Goal: Task Accomplishment & Management: Use online tool/utility

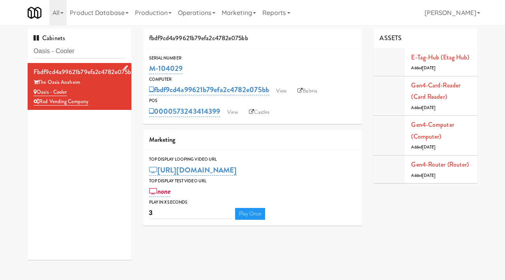
scroll to position [7, 0]
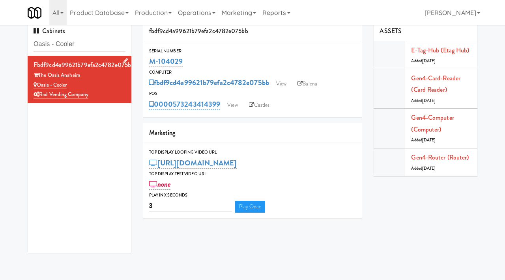
click at [97, 76] on div "The Oasis Anaheim" at bounding box center [80, 76] width 92 height 10
click at [99, 46] on input "Oasis - Cooler" at bounding box center [80, 44] width 92 height 15
drag, startPoint x: 188, startPoint y: 60, endPoint x: 143, endPoint y: 62, distance: 45.0
click at [143, 62] on div "Serial Number M-104029" at bounding box center [252, 57] width 219 height 21
copy link "M-104029"
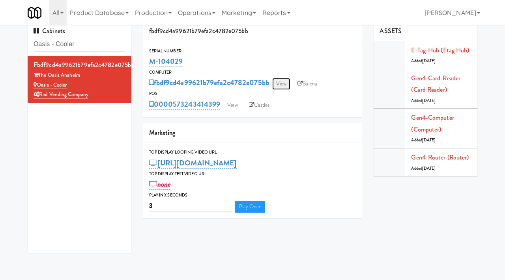
click at [284, 86] on link "View" at bounding box center [281, 84] width 18 height 12
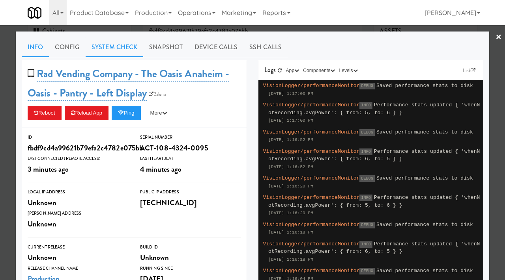
click at [132, 45] on link "System Check" at bounding box center [115, 47] width 58 height 20
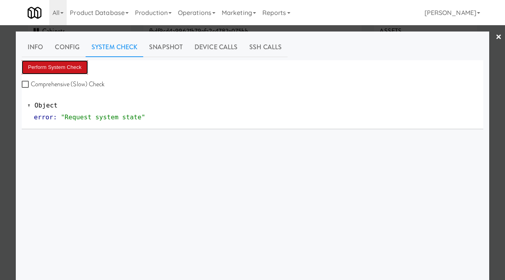
click at [55, 66] on button "Perform System Check" at bounding box center [55, 67] width 66 height 14
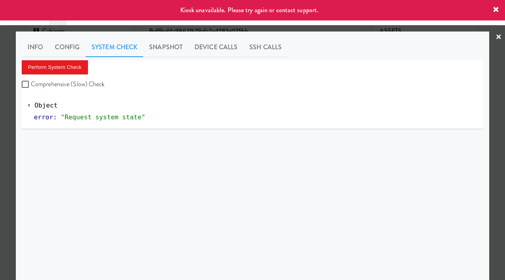
click at [2, 119] on div at bounding box center [252, 140] width 505 height 280
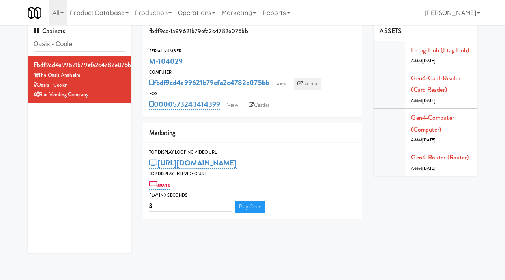
click at [310, 84] on link "Balena" at bounding box center [307, 84] width 28 height 12
click at [279, 82] on link "View" at bounding box center [281, 84] width 18 height 12
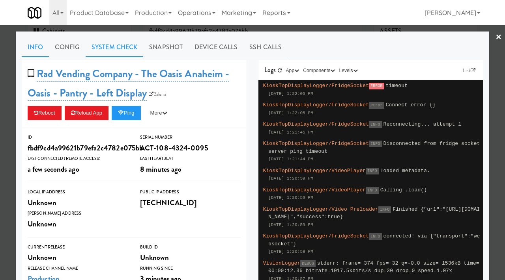
click at [137, 41] on link "System Check" at bounding box center [115, 47] width 58 height 20
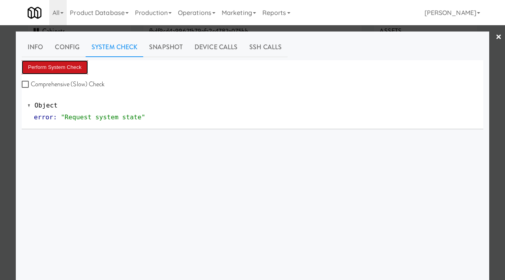
click at [67, 67] on button "Perform System Check" at bounding box center [55, 67] width 66 height 14
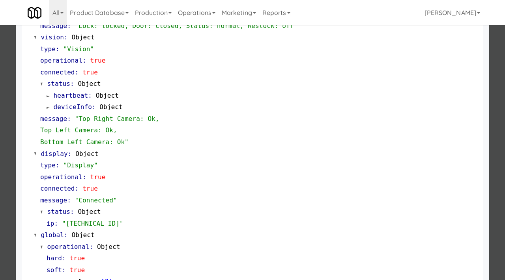
scroll to position [343, 0]
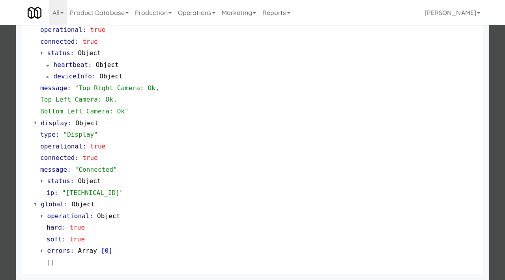
click at [0, 158] on div at bounding box center [252, 140] width 505 height 280
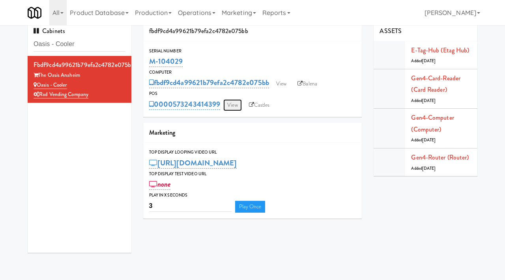
click at [232, 102] on link "View" at bounding box center [232, 105] width 18 height 12
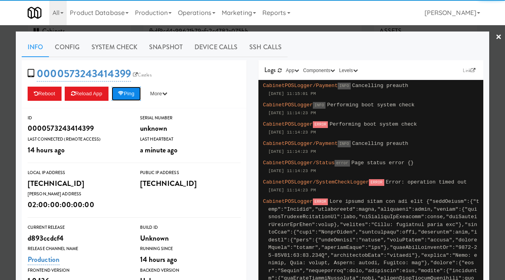
click at [123, 92] on icon at bounding box center [121, 93] width 6 height 5
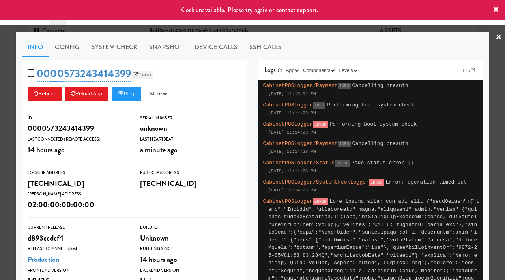
click at [137, 74] on link "Castles" at bounding box center [142, 75] width 22 height 8
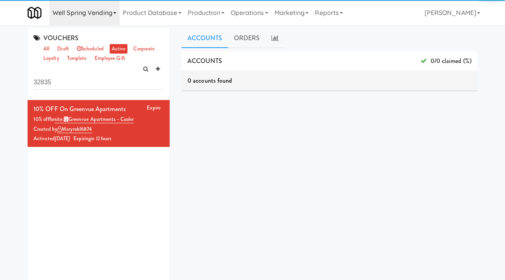
click at [91, 7] on link "Well Spring Vending" at bounding box center [84, 12] width 70 height 25
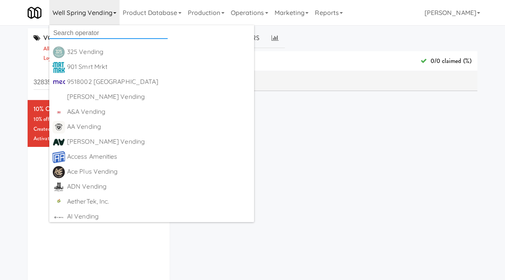
click at [84, 32] on input "text" at bounding box center [108, 33] width 118 height 12
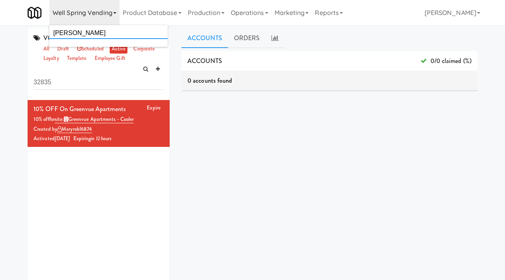
type input "burton"
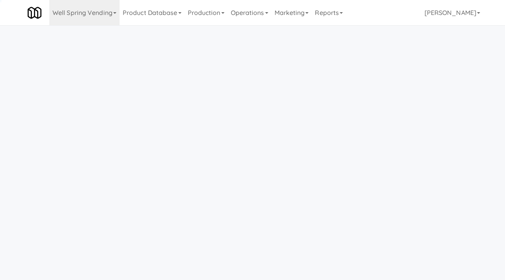
scroll to position [25, 0]
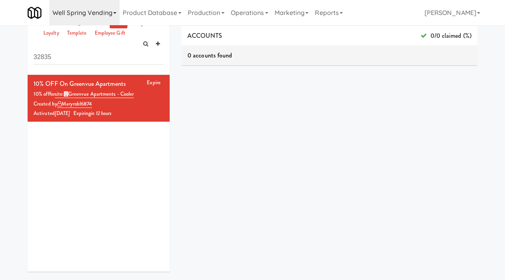
click at [77, 12] on link "Well Spring Vending" at bounding box center [84, 12] width 70 height 25
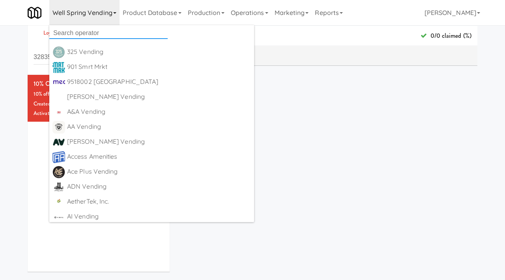
click at [79, 33] on input "text" at bounding box center [108, 33] width 118 height 12
type input "purevend"
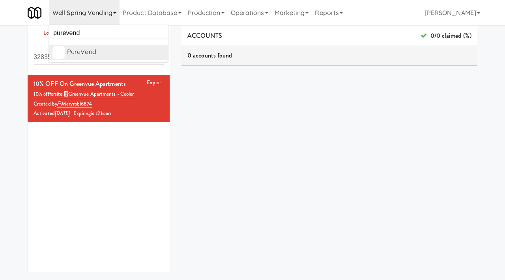
click at [90, 48] on div "PureVend" at bounding box center [115, 52] width 97 height 12
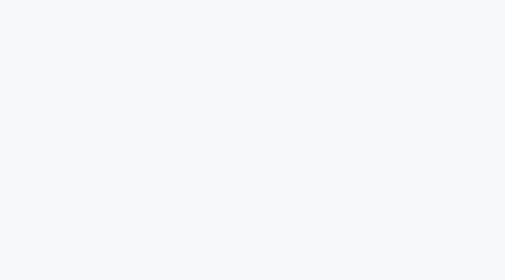
scroll to position [25, 0]
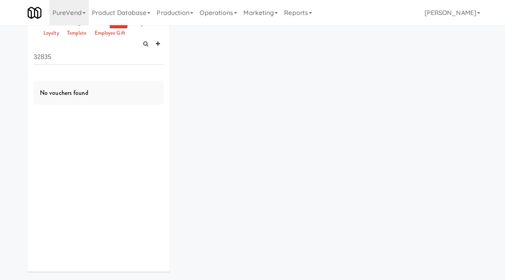
drag, startPoint x: 70, startPoint y: 52, endPoint x: 23, endPoint y: 51, distance: 46.9
click at [23, 51] on div "VOUCHERS all draft scheduled active corporate loyalty template employee gift 32…" at bounding box center [99, 140] width 154 height 275
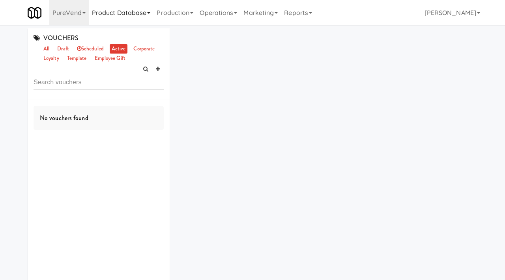
click at [131, 14] on link "Product Database" at bounding box center [121, 12] width 65 height 25
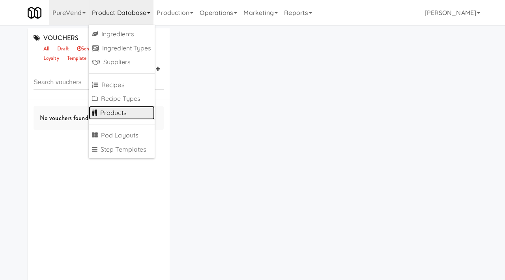
click at [108, 111] on link "Products" at bounding box center [122, 113] width 66 height 14
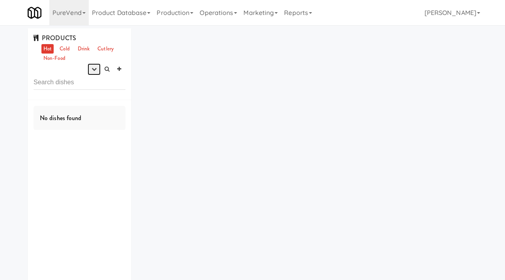
click at [95, 71] on icon "button" at bounding box center [93, 69] width 5 height 5
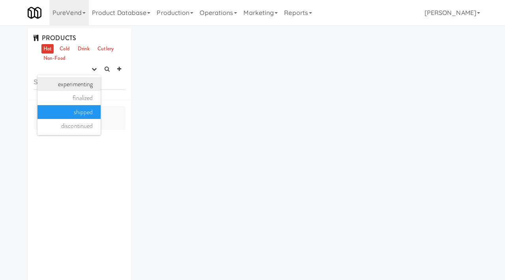
click at [77, 86] on link "experimenting" at bounding box center [68, 84] width 63 height 14
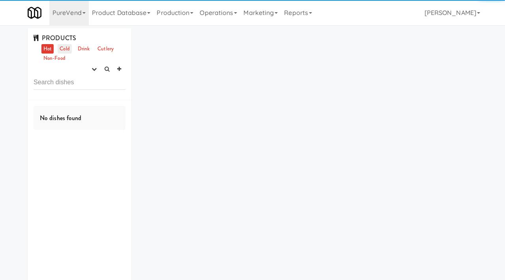
click at [62, 50] on link "Cold" at bounding box center [65, 49] width 14 height 10
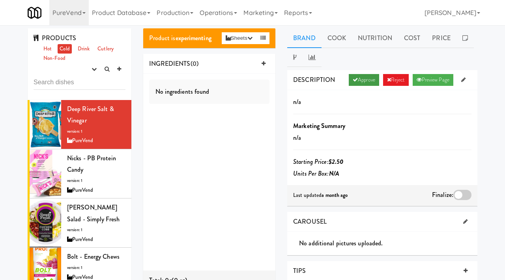
click at [352, 78] on icon at bounding box center [354, 79] width 5 height 5
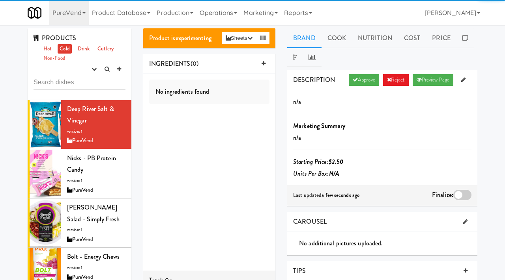
click at [460, 197] on div at bounding box center [462, 195] width 18 height 10
click at [0, 0] on input "checkbox" at bounding box center [0, 0] width 0 height 0
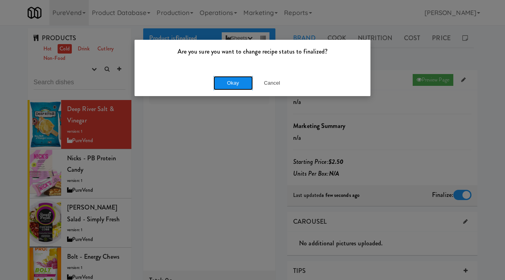
click at [224, 83] on button "Okay" at bounding box center [232, 83] width 39 height 14
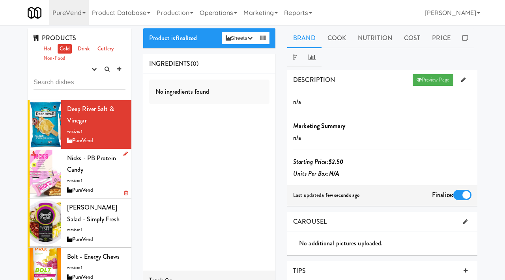
click at [88, 174] on div "Nicks - PB Protein Candy version: 1 PureVend" at bounding box center [96, 174] width 58 height 43
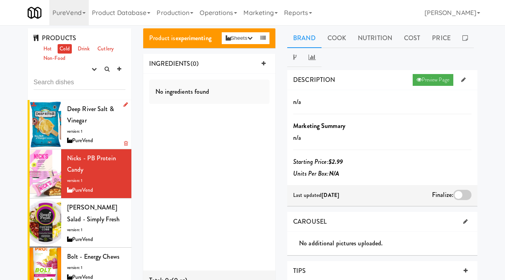
click at [102, 121] on div "Deep River Salt & Vinegar version: 1 PureVend" at bounding box center [96, 124] width 58 height 43
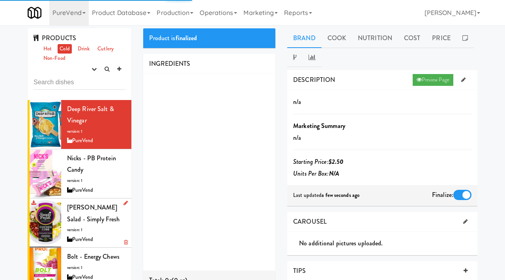
click at [81, 224] on div "Cobb Salad - Simply Fresh version: 1 PureVend" at bounding box center [96, 223] width 58 height 43
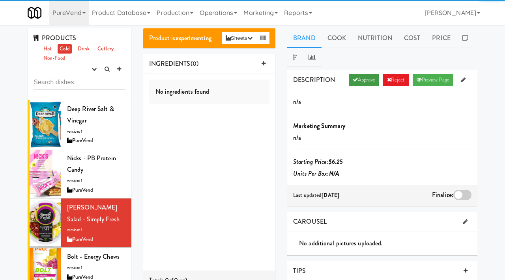
click at [357, 83] on link "Approve" at bounding box center [363, 80] width 30 height 12
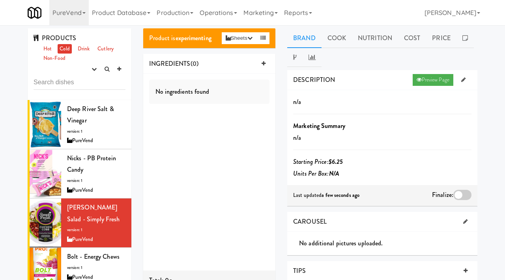
click at [458, 193] on div at bounding box center [462, 195] width 18 height 10
click at [0, 0] on input "checkbox" at bounding box center [0, 0] width 0 height 0
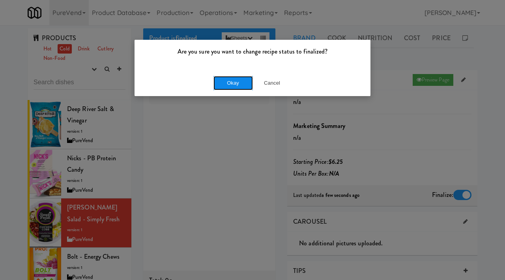
click at [230, 86] on button "Okay" at bounding box center [232, 83] width 39 height 14
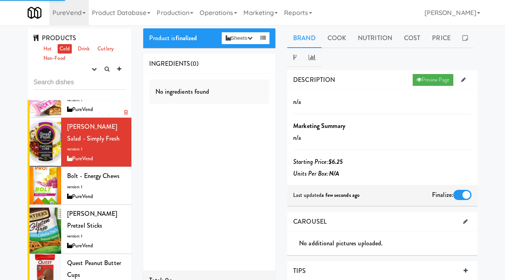
scroll to position [81, 0]
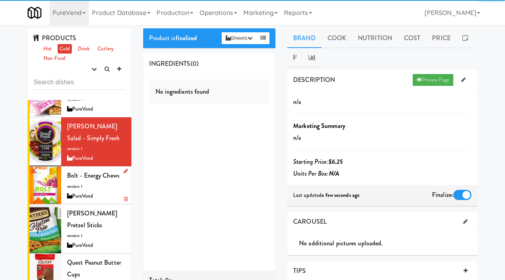
click at [93, 189] on div "Bolt - Energy Chews version: 1 PureVend" at bounding box center [96, 185] width 58 height 31
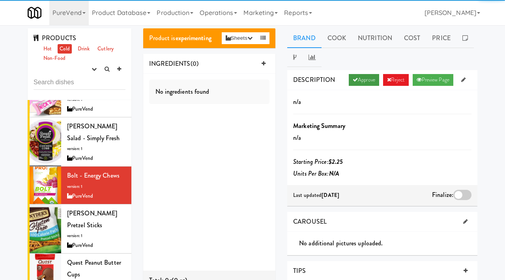
click at [360, 76] on link "Approve" at bounding box center [363, 80] width 30 height 12
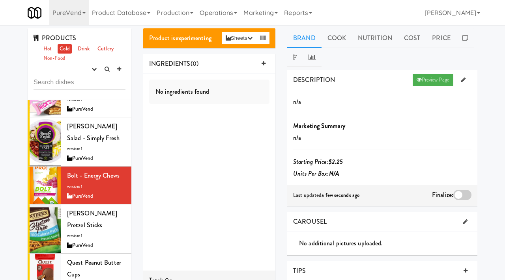
click at [465, 191] on div at bounding box center [462, 195] width 18 height 10
click at [0, 0] on input "checkbox" at bounding box center [0, 0] width 0 height 0
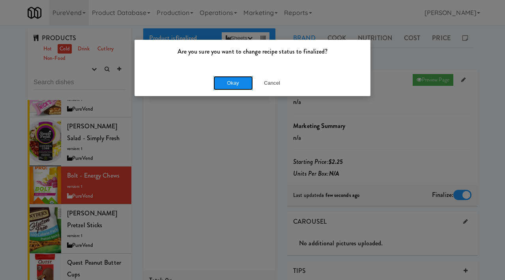
click at [236, 85] on button "Okay" at bounding box center [232, 83] width 39 height 14
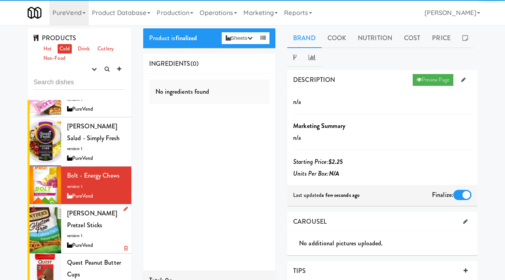
click at [82, 223] on span "SNYDERS GF Pretzel sticks" at bounding box center [92, 219] width 50 height 21
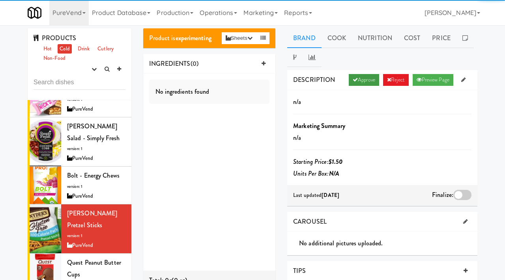
click at [366, 76] on link "Approve" at bounding box center [363, 80] width 30 height 12
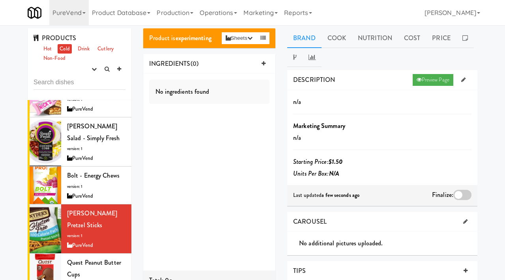
click at [456, 194] on div at bounding box center [462, 195] width 18 height 10
click at [0, 0] on input "checkbox" at bounding box center [0, 0] width 0 height 0
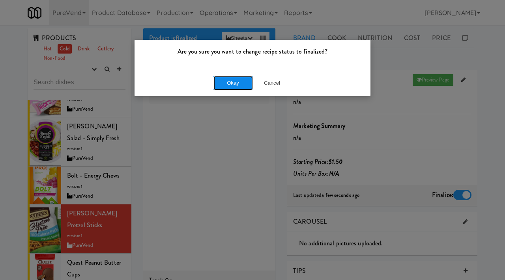
click at [228, 86] on button "Okay" at bounding box center [232, 83] width 39 height 14
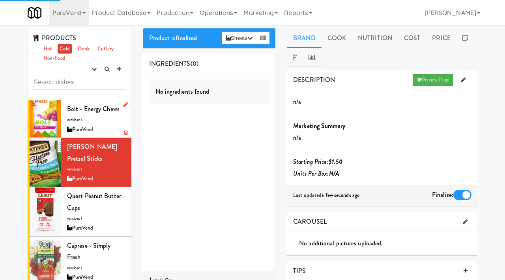
scroll to position [159, 0]
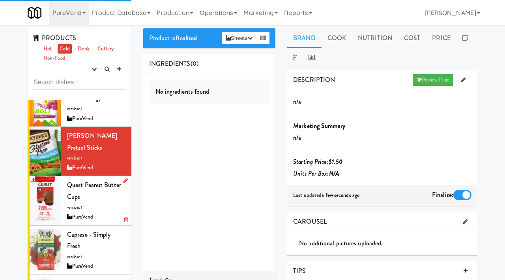
click at [79, 190] on div "Quest Peanut Butter Cups version: 1 PureVend" at bounding box center [96, 200] width 58 height 43
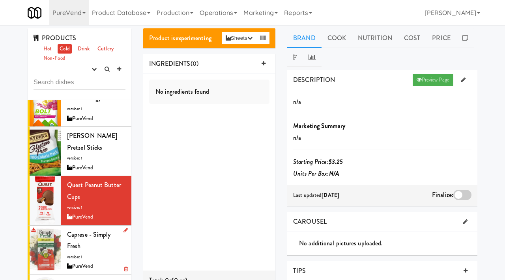
click at [99, 244] on div "Caprese - Simply Fresh version: 1 PureVend" at bounding box center [96, 250] width 58 height 43
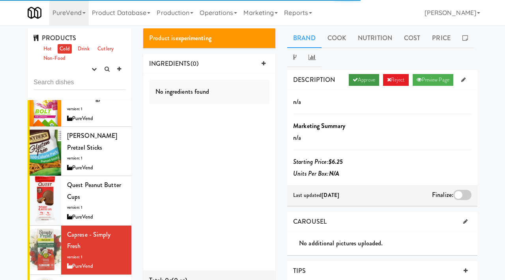
click at [354, 83] on link "Approve" at bounding box center [363, 80] width 30 height 12
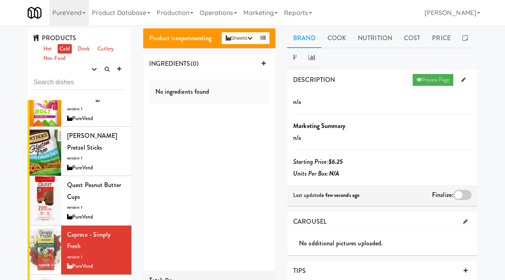
click at [454, 194] on div at bounding box center [462, 195] width 18 height 10
click at [0, 0] on input "checkbox" at bounding box center [0, 0] width 0 height 0
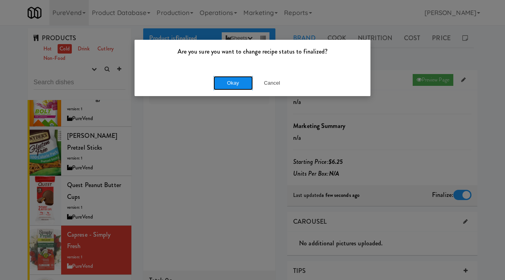
click at [231, 87] on button "Okay" at bounding box center [232, 83] width 39 height 14
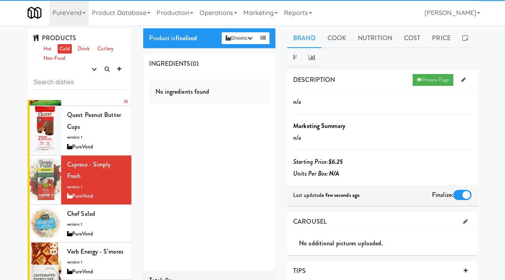
scroll to position [231, 0]
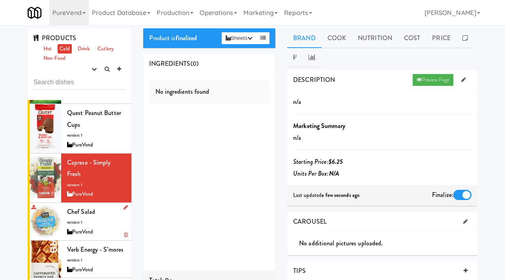
click at [92, 210] on span "Chef Salad" at bounding box center [81, 211] width 28 height 9
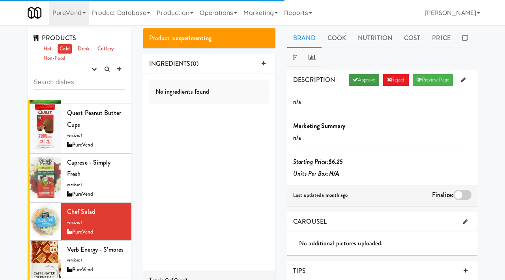
click at [356, 76] on link "Approve" at bounding box center [363, 80] width 30 height 12
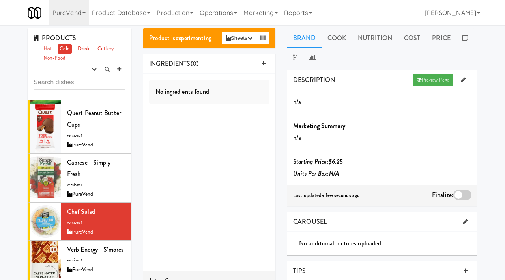
click at [463, 194] on div at bounding box center [462, 195] width 18 height 10
click at [0, 0] on input "checkbox" at bounding box center [0, 0] width 0 height 0
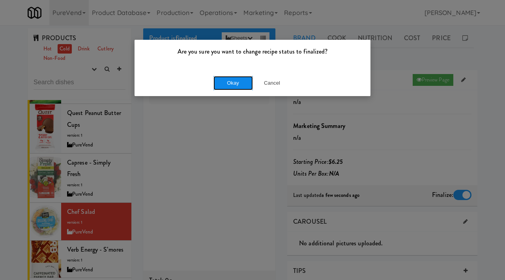
click at [233, 76] on button "Okay" at bounding box center [232, 83] width 39 height 14
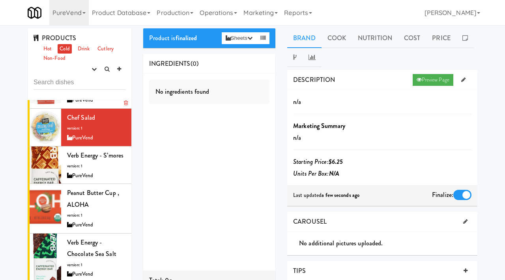
scroll to position [327, 0]
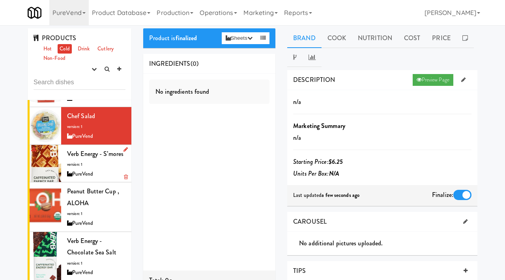
click at [89, 159] on div "Verb Energy - S’mores version: 1 PureVend" at bounding box center [96, 163] width 58 height 31
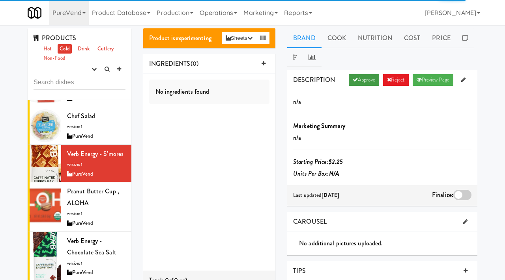
click at [362, 76] on link "Approve" at bounding box center [363, 80] width 30 height 12
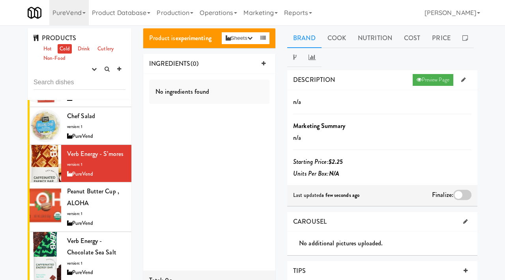
click at [457, 197] on div at bounding box center [462, 195] width 18 height 10
click at [0, 0] on input "checkbox" at bounding box center [0, 0] width 0 height 0
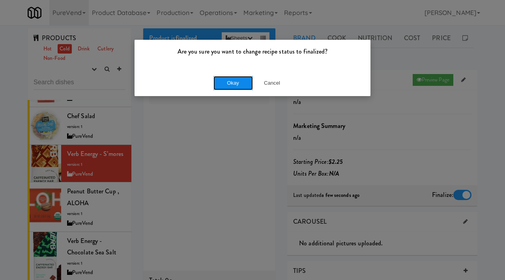
click at [236, 82] on button "Okay" at bounding box center [232, 83] width 39 height 14
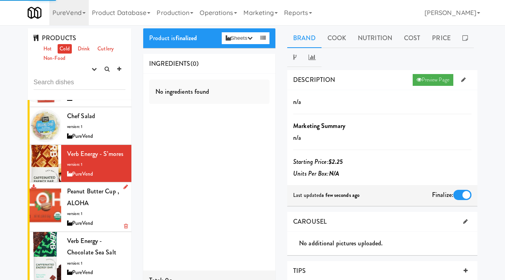
click at [99, 197] on div "Peanut Butter Cup , ALOHA version: 1 PureVend" at bounding box center [96, 207] width 58 height 43
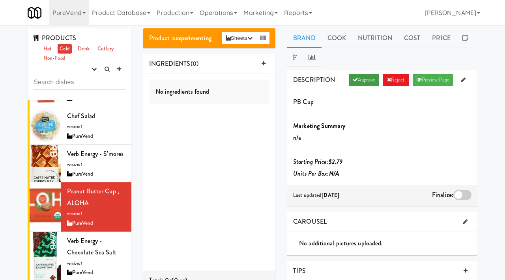
click at [356, 82] on link "Approve" at bounding box center [363, 80] width 30 height 12
click at [459, 194] on div at bounding box center [462, 195] width 18 height 10
click at [0, 0] on input "checkbox" at bounding box center [0, 0] width 0 height 0
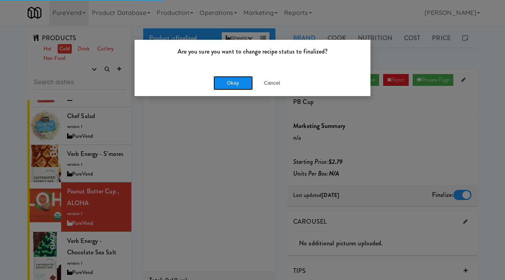
click at [227, 84] on button "Okay" at bounding box center [232, 83] width 39 height 14
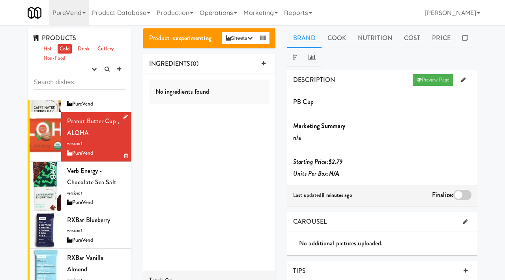
scroll to position [398, 0]
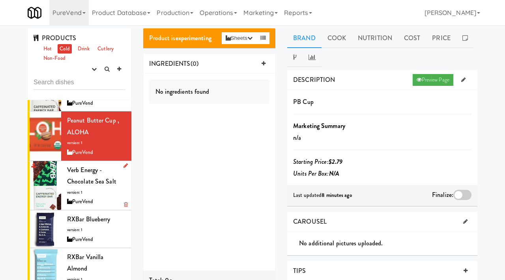
click at [82, 202] on div "PureVend" at bounding box center [96, 202] width 58 height 10
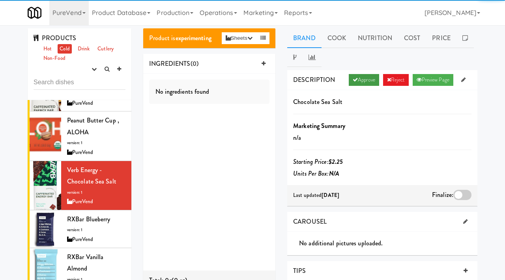
click at [367, 80] on link "Approve" at bounding box center [363, 80] width 30 height 12
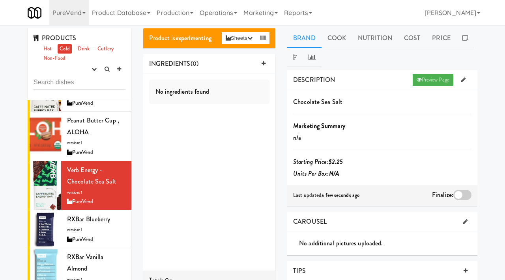
click at [461, 194] on div at bounding box center [462, 195] width 18 height 10
click at [0, 0] on input "checkbox" at bounding box center [0, 0] width 0 height 0
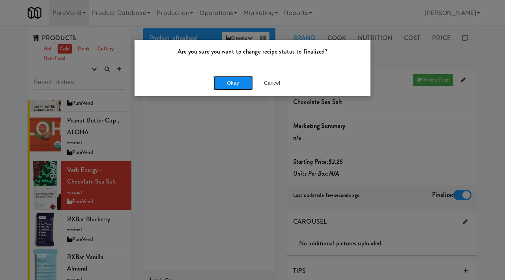
click at [229, 76] on button "Okay" at bounding box center [232, 83] width 39 height 14
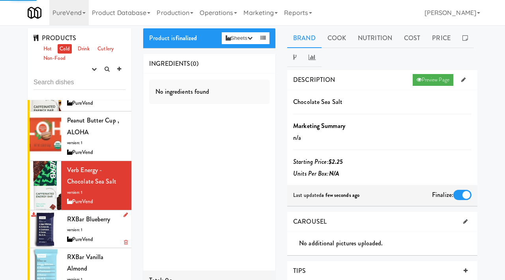
click at [89, 230] on div "RXBar Blueberry version: 1 PureVend" at bounding box center [96, 229] width 58 height 31
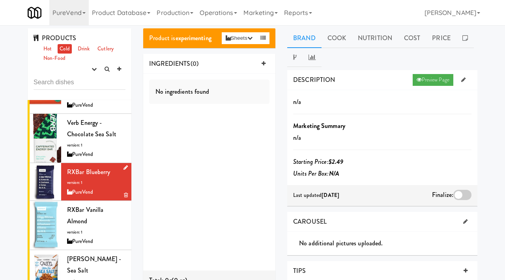
scroll to position [459, 0]
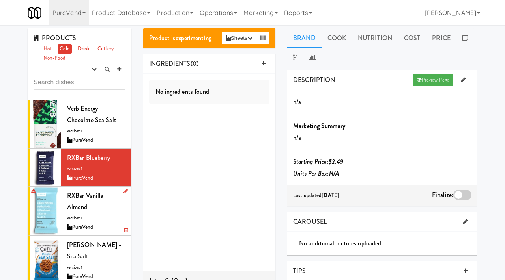
click at [95, 211] on div "RXBar Vanilla Almond version: 1 PureVend" at bounding box center [96, 211] width 58 height 43
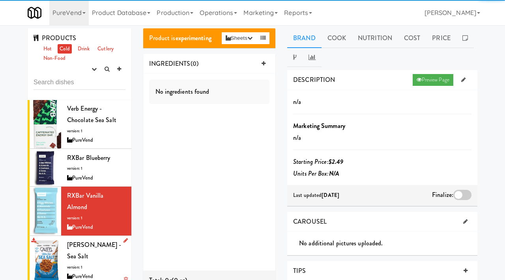
click at [89, 240] on span "Quinn - Sea Salt" at bounding box center [94, 250] width 54 height 21
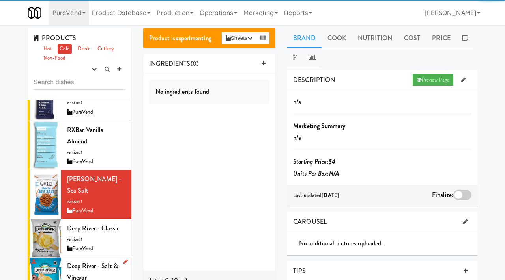
scroll to position [529, 0]
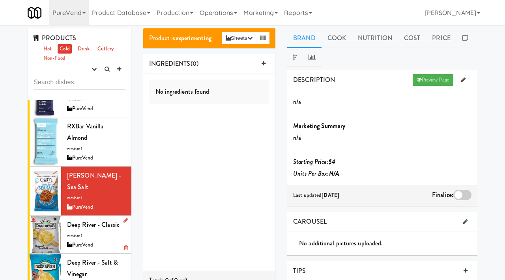
click at [89, 219] on div "Deep River - Classic version: 1 PureVend" at bounding box center [96, 234] width 58 height 31
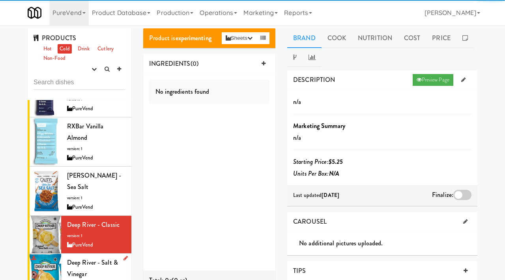
click at [85, 258] on span "Deep River - Salt & Vinegar" at bounding box center [92, 268] width 51 height 21
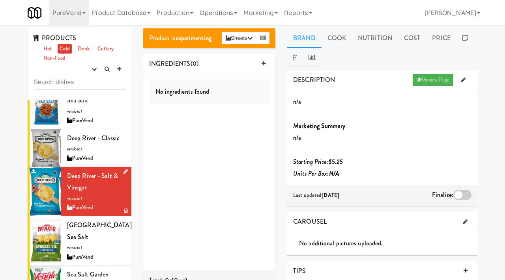
scroll to position [632, 0]
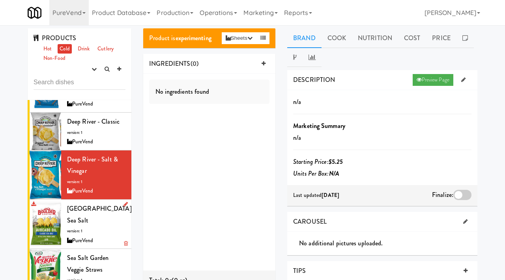
click at [101, 203] on div "Boulder Canyon- Sea salt version: 1 PureVend" at bounding box center [96, 224] width 58 height 43
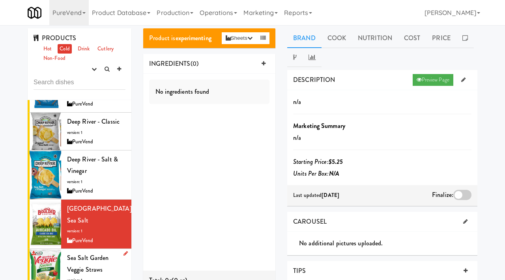
click at [107, 252] on div "Sea Salt Garden Veggie Straws version: 1 PureVend" at bounding box center [96, 273] width 58 height 43
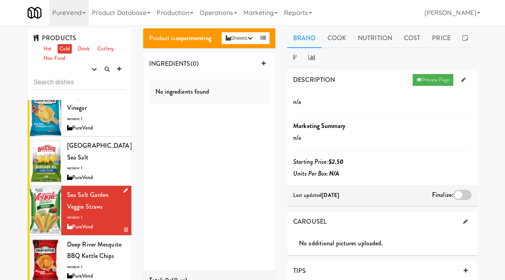
scroll to position [719, 0]
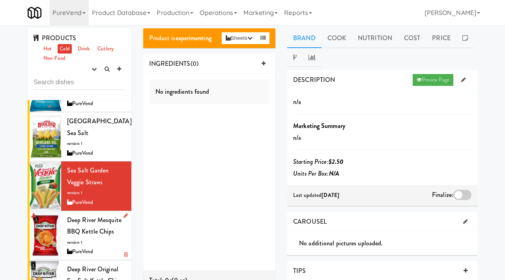
click at [112, 216] on span "Deep River Mesquite BBQ Kettle Chips" at bounding box center [94, 226] width 54 height 21
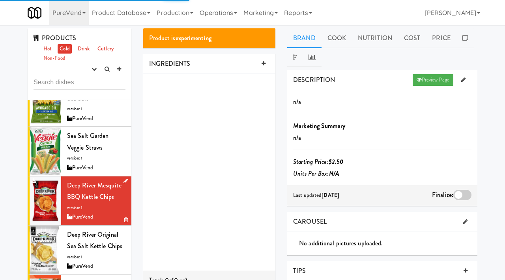
scroll to position [756, 0]
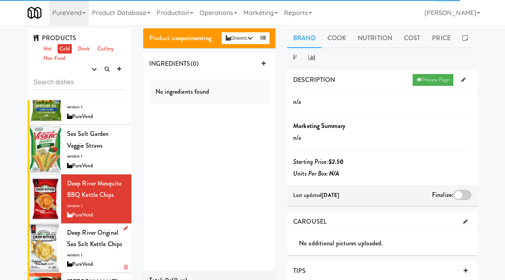
click at [96, 228] on span "Deep River Original Sea Salt Kettle Chips" at bounding box center [94, 238] width 55 height 21
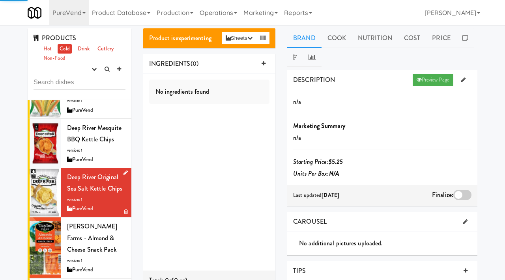
scroll to position [822, 0]
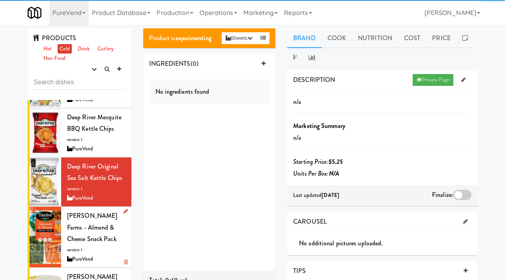
click at [92, 211] on div "Taylor Farms - Almond & Cheese Snack Pack version: 1 PureVend" at bounding box center [96, 237] width 58 height 54
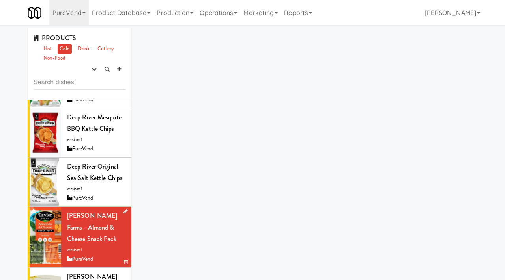
scroll to position [856, 0]
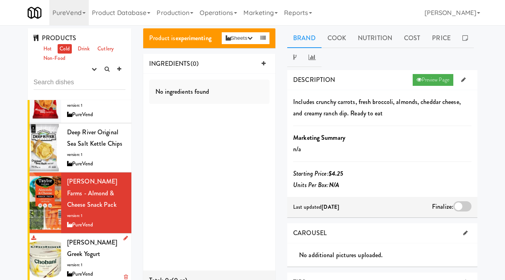
click at [88, 237] on div "Chobani Vanilla Greek Yogurt version: 1 PureVend" at bounding box center [96, 258] width 58 height 43
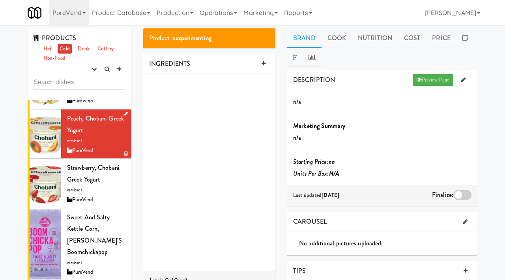
scroll to position [1033, 0]
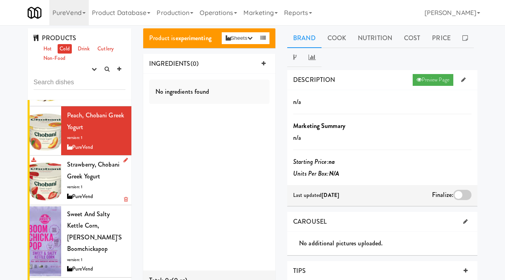
click at [93, 159] on div "Strawberry, Chobani Greek Yogurt version: 1 PureVend" at bounding box center [96, 180] width 58 height 43
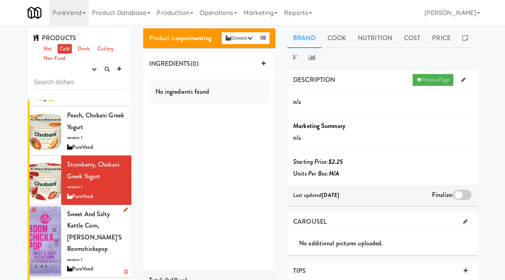
click at [93, 210] on span "Sweet and Salty Kettle Corn, Angie's Boomchickapop" at bounding box center [94, 232] width 55 height 44
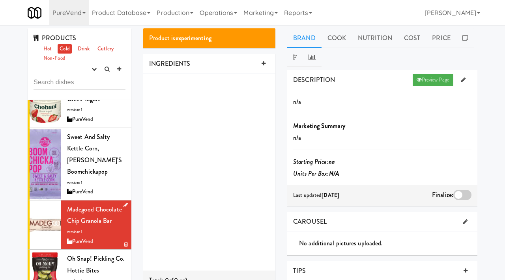
scroll to position [1111, 0]
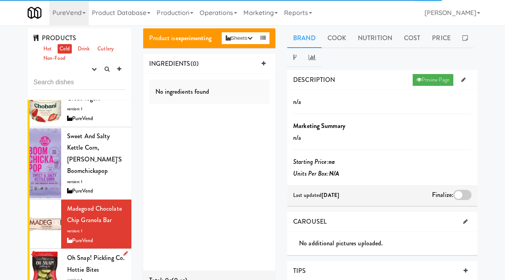
click at [101, 252] on div "Oh Snap! Pickling Co. Hottie Bites version: 1 PureVend" at bounding box center [96, 273] width 58 height 43
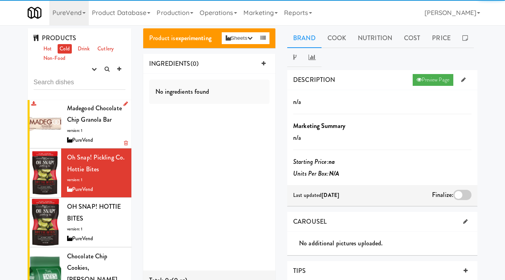
scroll to position [1277, 0]
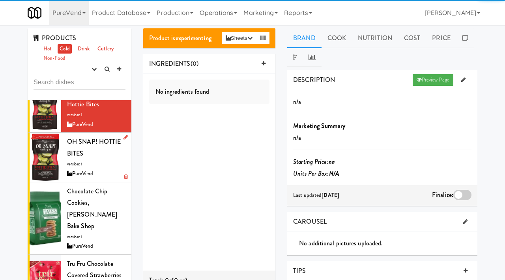
click at [99, 136] on div "OH SNAP! HOTTIE BITES version: 1 PureVend" at bounding box center [96, 157] width 58 height 43
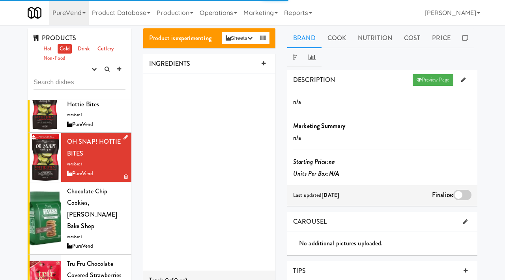
scroll to position [1314, 0]
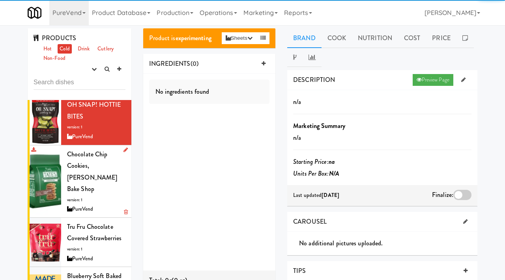
click at [96, 149] on div "Chocolate Chip Cookies, Tate's Bake Shop version: 1 PureVend" at bounding box center [96, 182] width 58 height 66
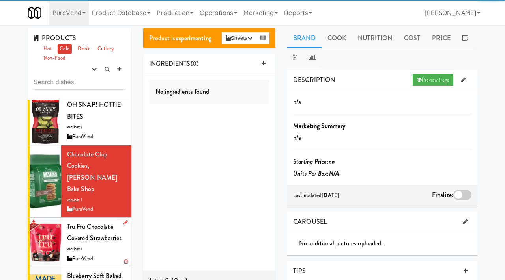
click at [91, 222] on span "Tru Fru Chocolate Covered Strawberries" at bounding box center [94, 232] width 54 height 21
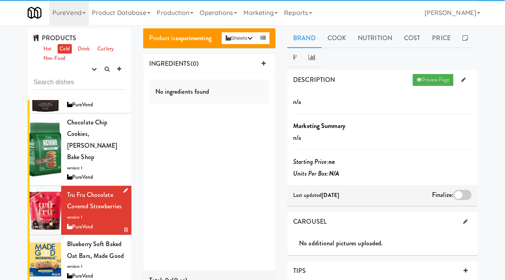
scroll to position [1346, 0]
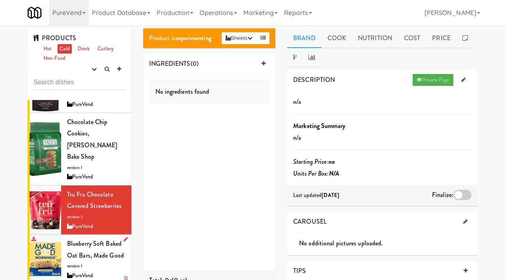
click at [93, 238] on div "Blueberry Soft Baked Oat Bars, Made Good version: 1 PureVend" at bounding box center [96, 259] width 58 height 43
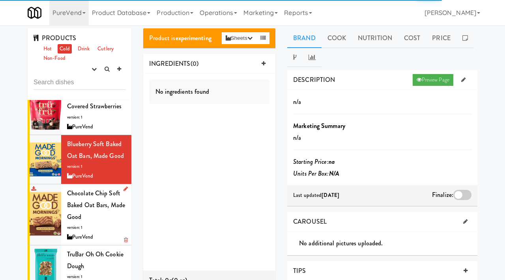
scroll to position [1451, 0]
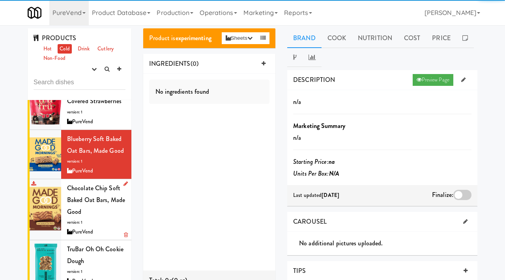
click at [110, 182] on div "Chocolate Chip Soft Baked Oat Bars, Made Good version: 1 PureVend" at bounding box center [96, 209] width 58 height 54
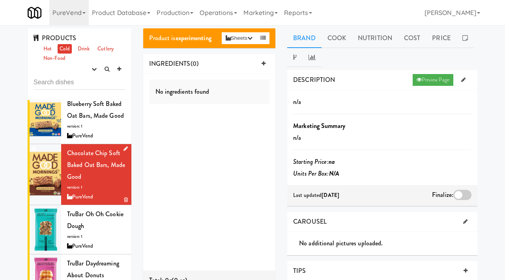
scroll to position [1453, 0]
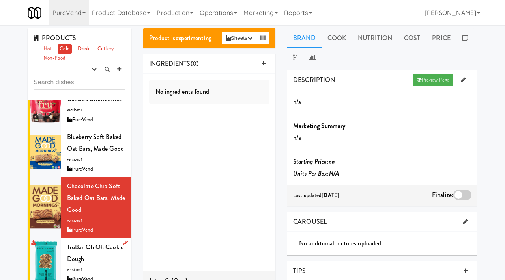
click at [94, 242] on div "TruBar Oh Oh Cookie Dough version: 1 PureVend" at bounding box center [96, 263] width 58 height 43
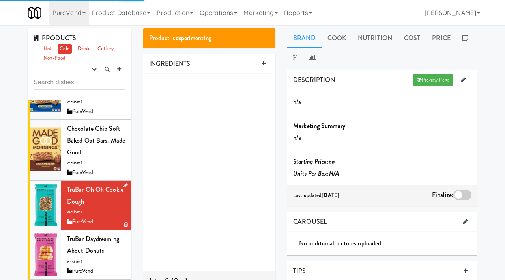
scroll to position [1520, 0]
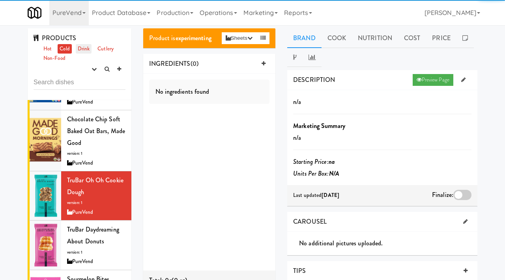
click at [89, 51] on link "Drink" at bounding box center [84, 49] width 16 height 10
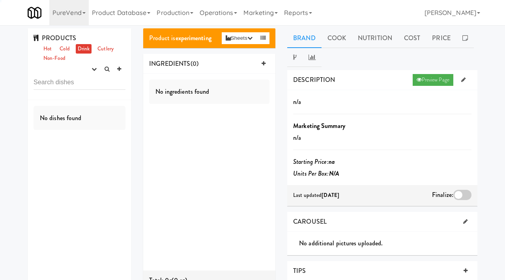
scroll to position [0, 0]
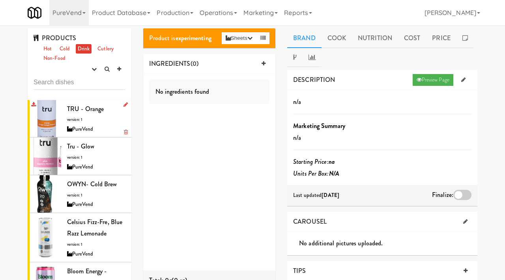
click at [99, 129] on div "PureVend" at bounding box center [96, 130] width 58 height 10
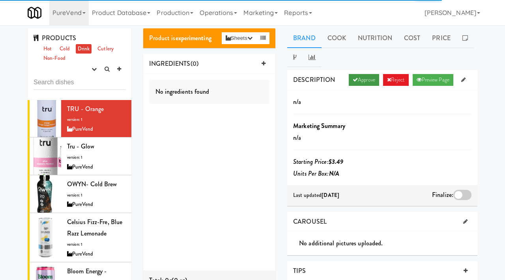
click at [354, 80] on link "Approve" at bounding box center [363, 80] width 30 height 12
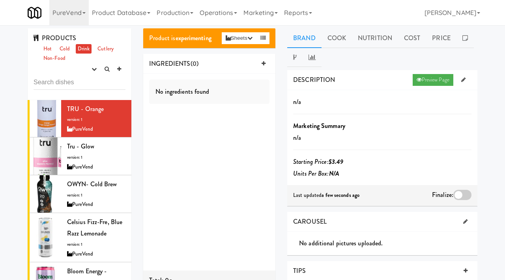
click at [462, 194] on div at bounding box center [462, 195] width 18 height 10
click at [0, 0] on input "checkbox" at bounding box center [0, 0] width 0 height 0
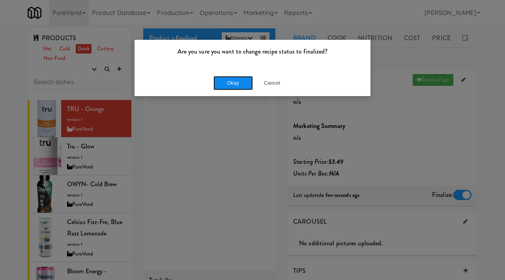
click at [229, 84] on button "Okay" at bounding box center [232, 83] width 39 height 14
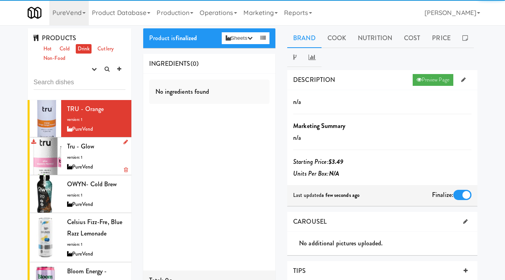
click at [100, 155] on div "Tru - Glow version: 1 PureVend" at bounding box center [96, 156] width 58 height 31
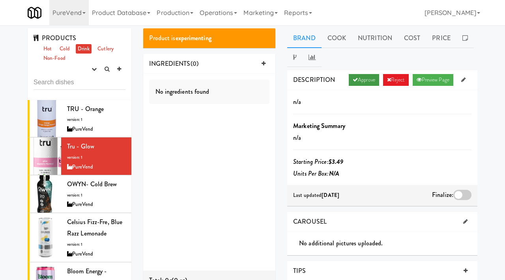
click at [355, 84] on link "Approve" at bounding box center [363, 80] width 30 height 12
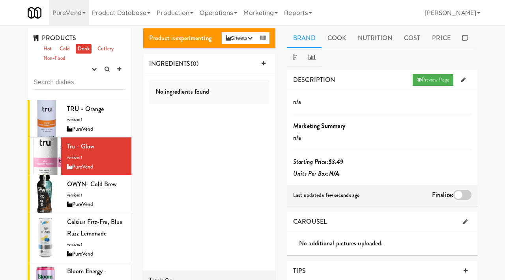
click at [456, 193] on div at bounding box center [462, 195] width 18 height 10
click at [0, 0] on input "checkbox" at bounding box center [0, 0] width 0 height 0
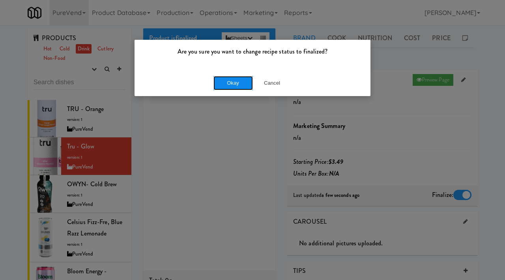
click at [230, 89] on button "Okay" at bounding box center [232, 83] width 39 height 14
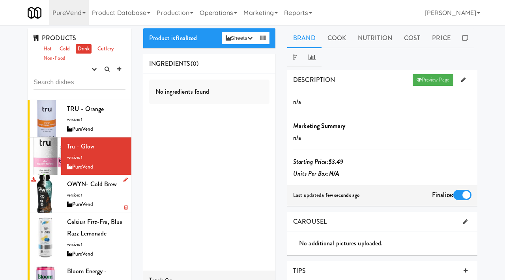
click at [91, 197] on div "OWYN- Cold Brew version: 1 PureVend" at bounding box center [96, 194] width 58 height 31
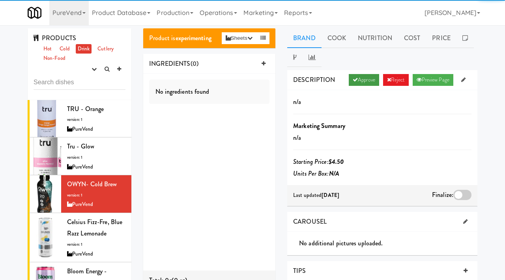
click at [354, 76] on link "Approve" at bounding box center [363, 80] width 30 height 12
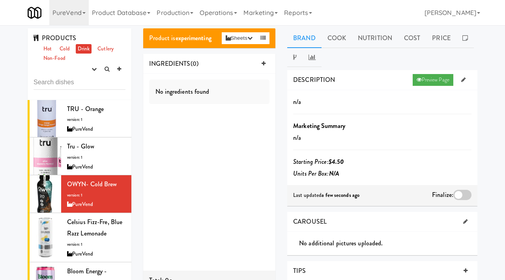
click at [460, 196] on div at bounding box center [462, 195] width 18 height 10
click at [0, 0] on input "checkbox" at bounding box center [0, 0] width 0 height 0
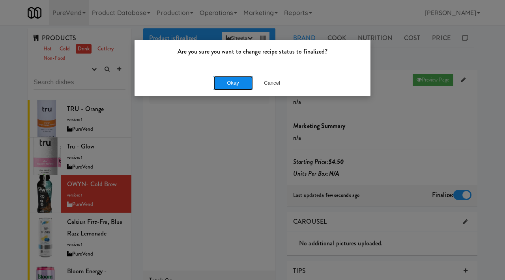
click at [236, 86] on button "Okay" at bounding box center [232, 83] width 39 height 14
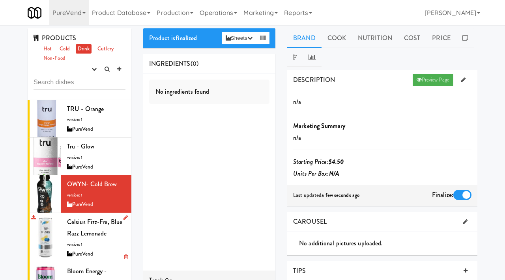
click at [97, 246] on div "Celsius Fizz-Fre, Blue Razz Lemonade version: 1 PureVend" at bounding box center [96, 237] width 58 height 43
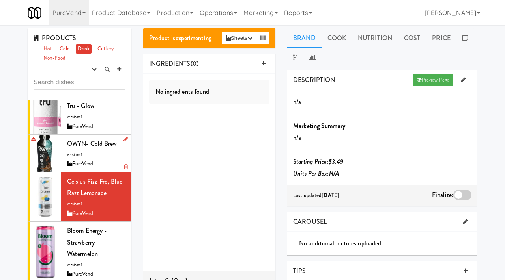
scroll to position [60, 0]
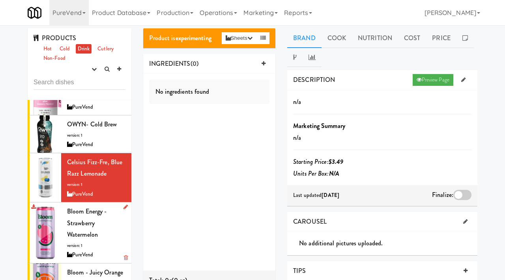
click at [92, 231] on span "Bloom Energy - Strawberry Watermelon" at bounding box center [86, 223] width 39 height 32
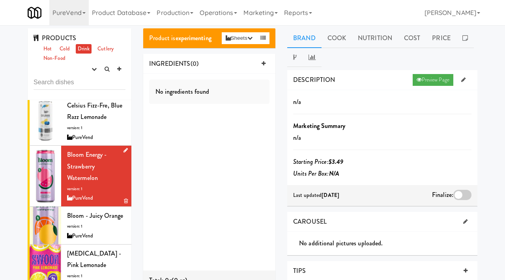
scroll to position [117, 0]
click at [91, 231] on div "PureVend" at bounding box center [96, 236] width 58 height 10
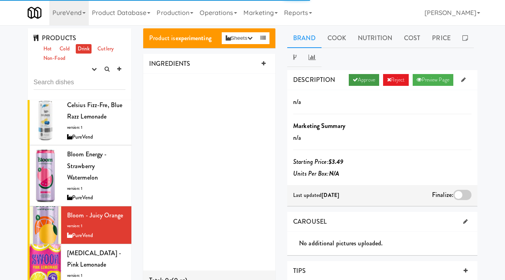
click at [362, 82] on link "Approve" at bounding box center [363, 80] width 30 height 12
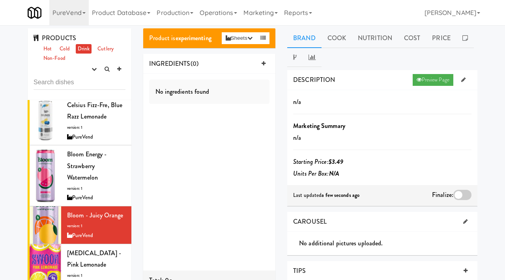
click at [462, 192] on div at bounding box center [462, 195] width 18 height 10
click at [0, 0] on input "checkbox" at bounding box center [0, 0] width 0 height 0
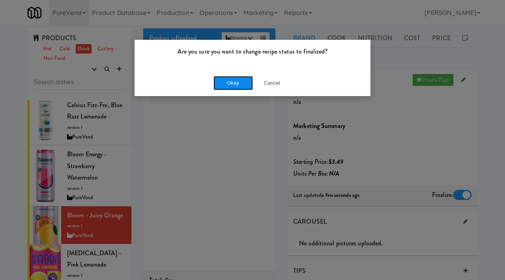
click at [220, 84] on button "Okay" at bounding box center [232, 83] width 39 height 14
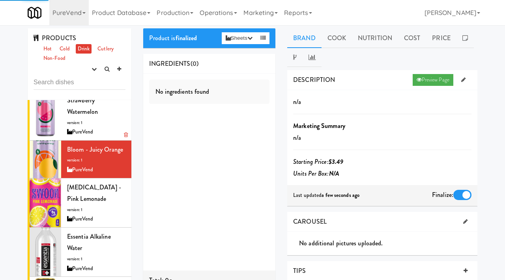
scroll to position [183, 0]
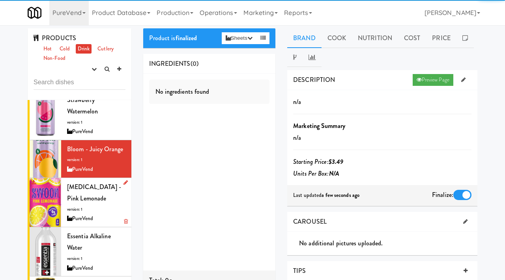
click at [91, 213] on div "Swoon - Pink Lemonade version: 1 PureVend" at bounding box center [96, 202] width 58 height 43
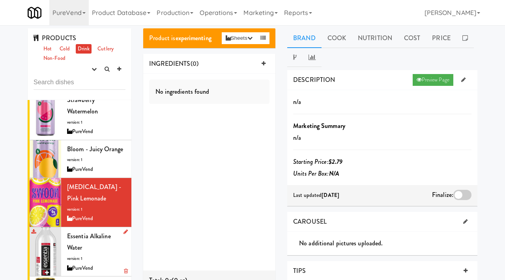
click at [71, 231] on div "essentia Alkaline Water version: 1 PureVend" at bounding box center [96, 252] width 58 height 43
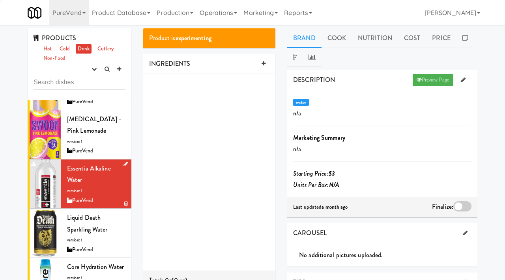
scroll to position [270, 0]
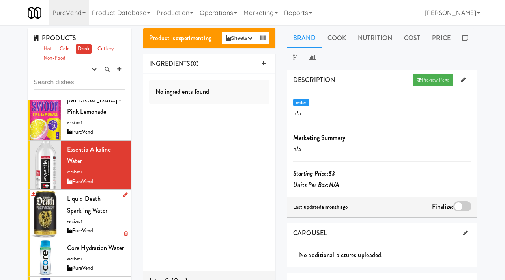
click at [81, 208] on span "Liquid Death Sparkling Water" at bounding box center [87, 204] width 41 height 21
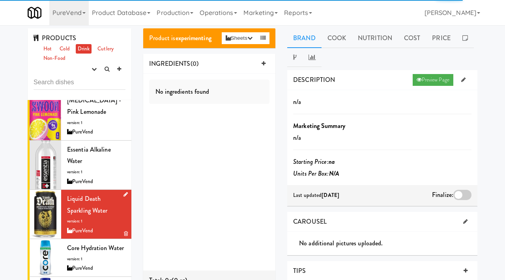
scroll to position [312, 0]
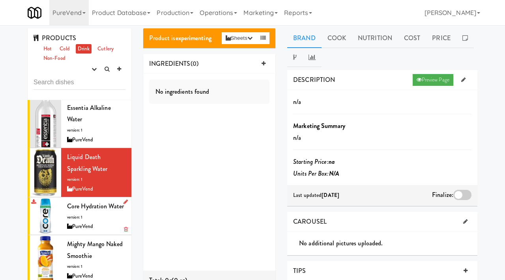
click at [78, 215] on span "version: 1" at bounding box center [74, 217] width 15 height 6
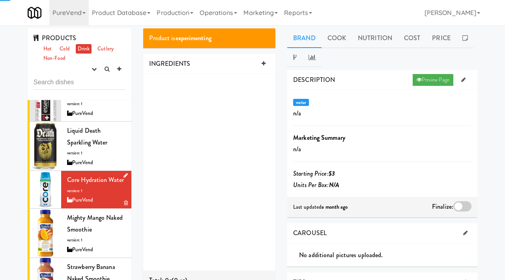
scroll to position [339, 0]
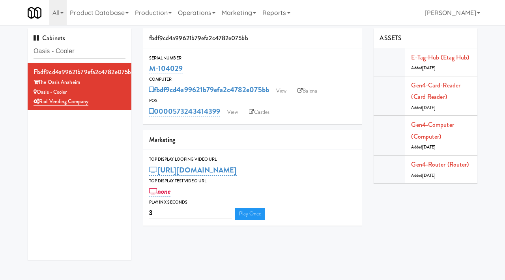
scroll to position [7, 0]
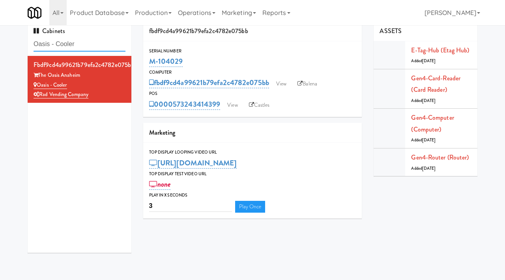
click at [95, 43] on input "Oasis - Cooler" at bounding box center [80, 44] width 92 height 15
paste input "M-150375"
type input "M-150375"
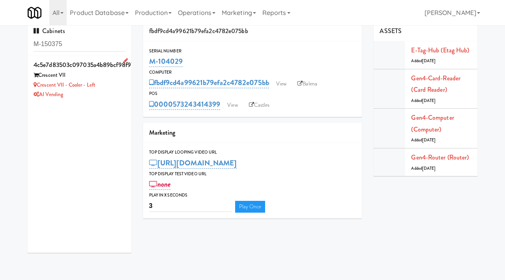
click at [110, 86] on div "Crescent VII - Cooler - Left" at bounding box center [80, 85] width 92 height 10
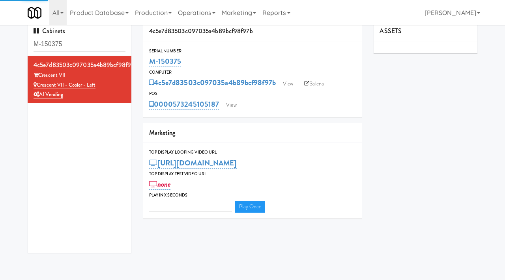
type input "3"
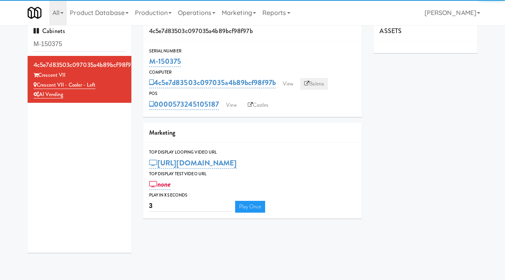
click at [320, 83] on link "Balena" at bounding box center [314, 84] width 28 height 12
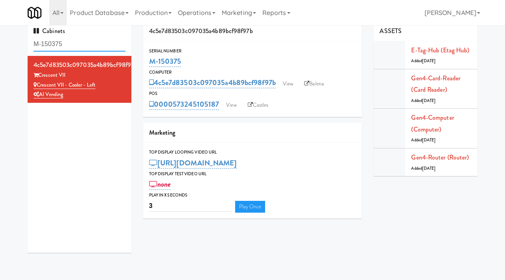
click at [70, 45] on input "M-150375" at bounding box center [80, 44] width 92 height 15
type input "[PERSON_NAME]"
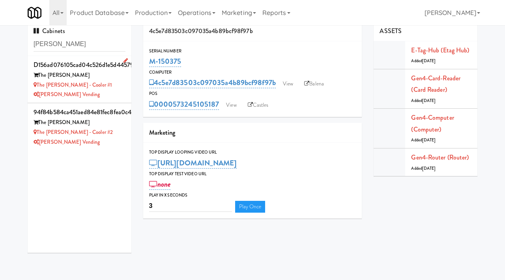
click at [111, 89] on div "The [PERSON_NAME] - Cooler #1" at bounding box center [80, 85] width 92 height 10
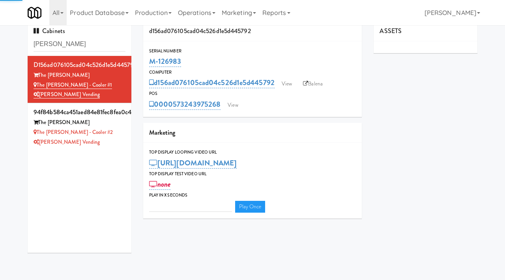
type input "3"
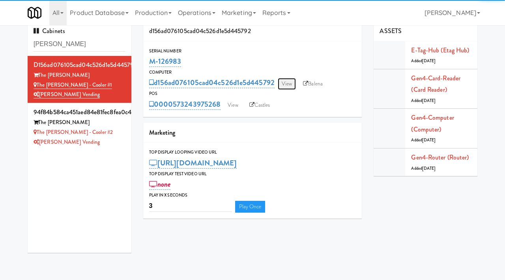
click at [290, 83] on link "View" at bounding box center [286, 84] width 18 height 12
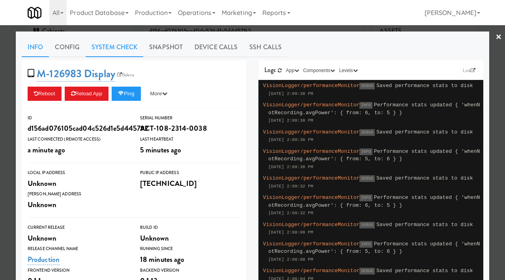
click at [116, 48] on link "System Check" at bounding box center [115, 47] width 58 height 20
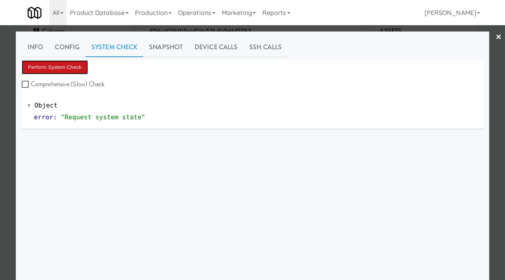
click at [49, 67] on button "Perform System Check" at bounding box center [55, 67] width 66 height 14
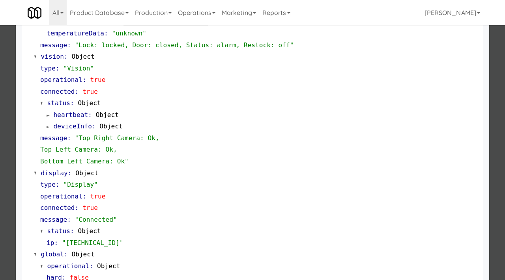
scroll to position [343, 0]
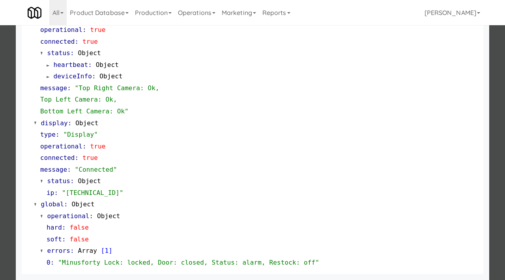
click at [0, 161] on div at bounding box center [252, 140] width 505 height 280
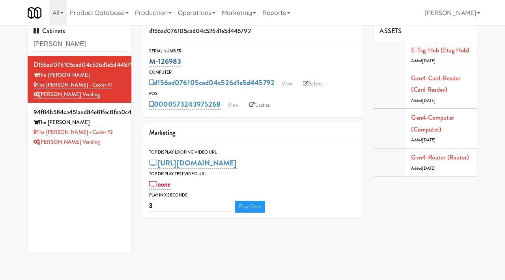
drag, startPoint x: 188, startPoint y: 59, endPoint x: 151, endPoint y: 59, distance: 37.4
click at [151, 59] on div "M-126983" at bounding box center [252, 61] width 207 height 13
copy link "M-126983"
click at [287, 84] on link "View" at bounding box center [286, 84] width 18 height 12
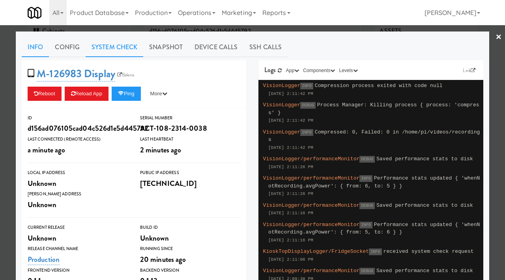
click at [124, 40] on link "System Check" at bounding box center [115, 47] width 58 height 20
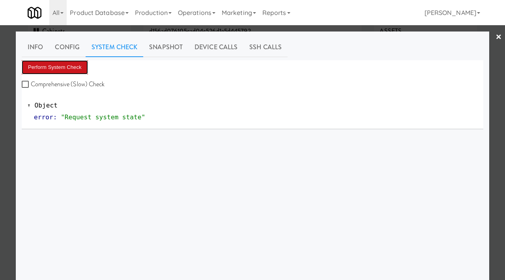
click at [45, 66] on button "Perform System Check" at bounding box center [55, 67] width 66 height 14
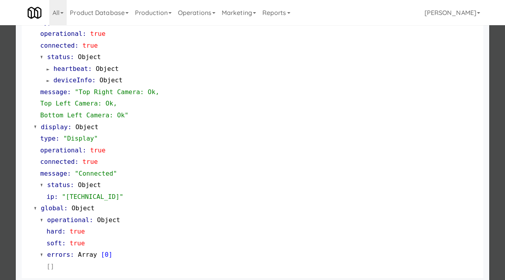
scroll to position [343, 0]
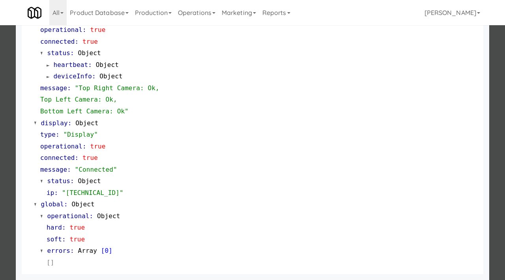
click at [0, 109] on div at bounding box center [252, 140] width 505 height 280
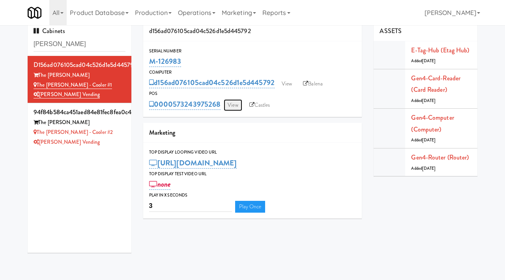
click at [236, 103] on link "View" at bounding box center [232, 105] width 18 height 12
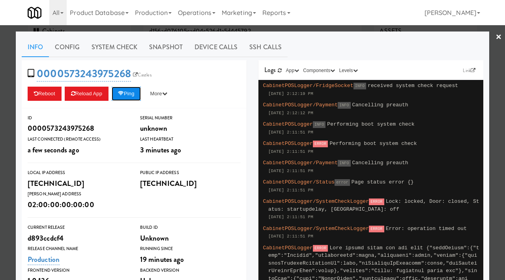
click at [129, 92] on button "Ping" at bounding box center [126, 94] width 29 height 14
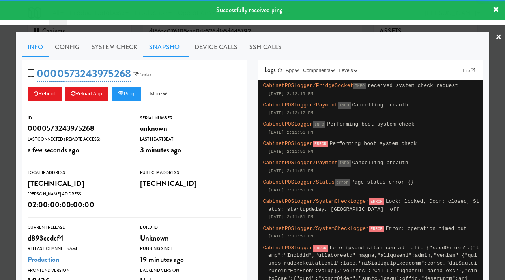
click at [169, 53] on link "Snapshot" at bounding box center [165, 47] width 45 height 20
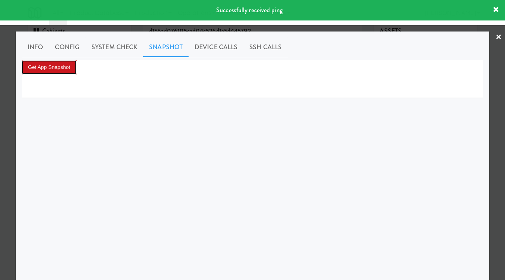
click at [47, 61] on button "Get App Snapshot" at bounding box center [49, 67] width 55 height 14
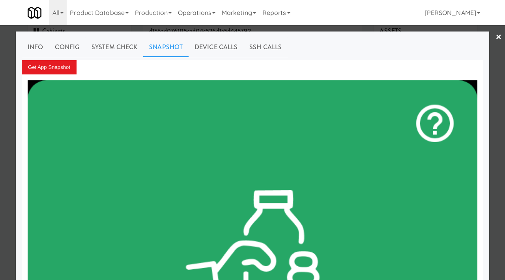
click at [0, 140] on div at bounding box center [252, 140] width 505 height 280
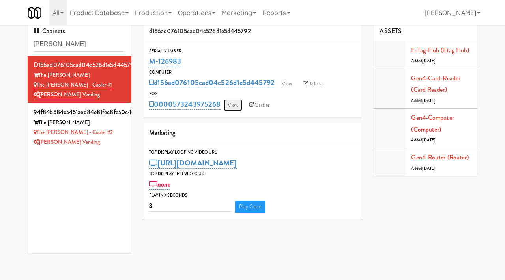
click at [235, 104] on link "View" at bounding box center [232, 105] width 18 height 12
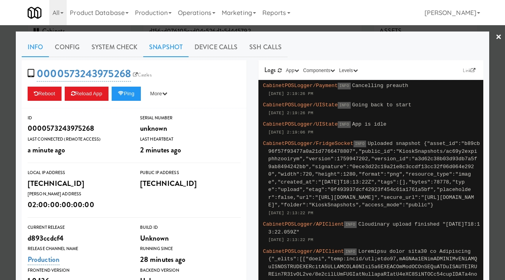
click at [177, 51] on link "Snapshot" at bounding box center [165, 47] width 45 height 20
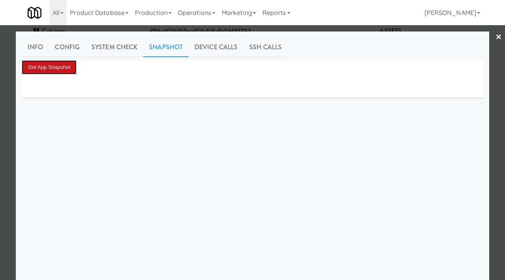
click at [49, 60] on button "Get App Snapshot" at bounding box center [49, 67] width 55 height 14
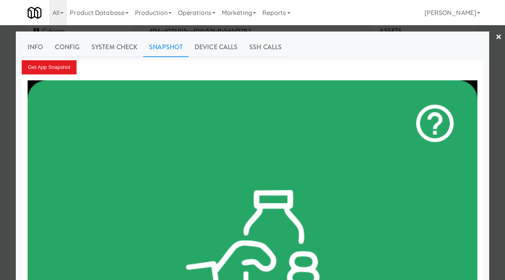
click at [0, 156] on div at bounding box center [252, 140] width 505 height 280
